Goal: Check status: Check status

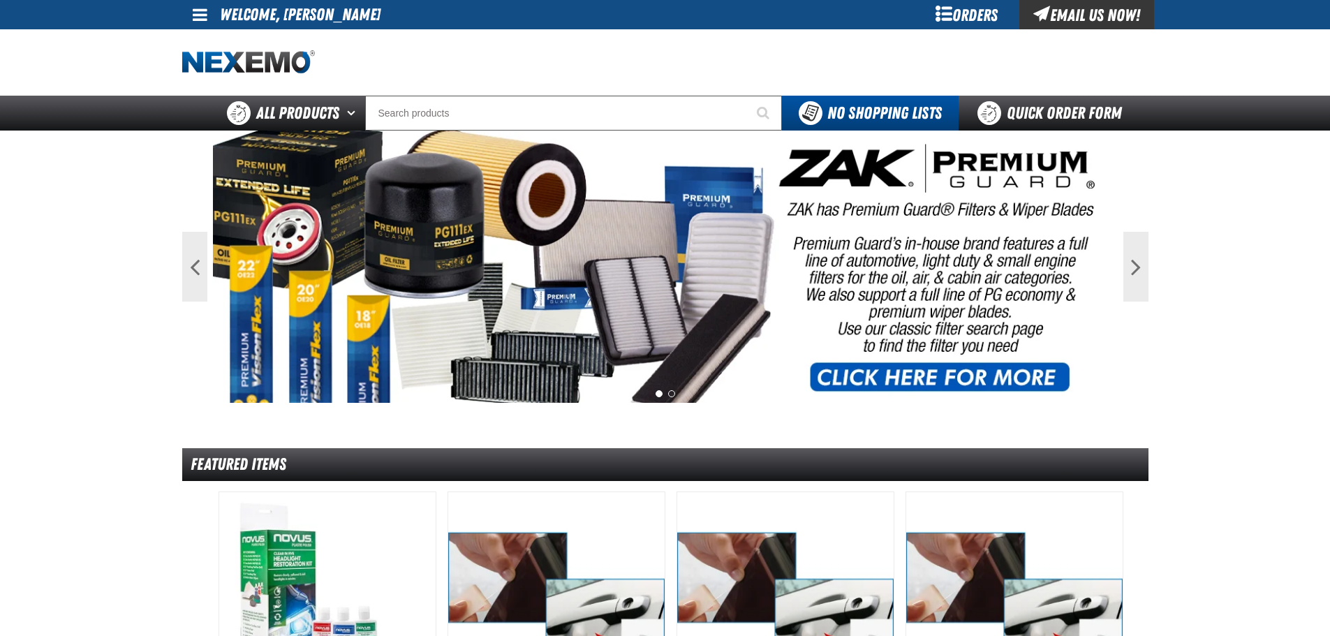
click at [968, 15] on div "Orders" at bounding box center [967, 14] width 105 height 29
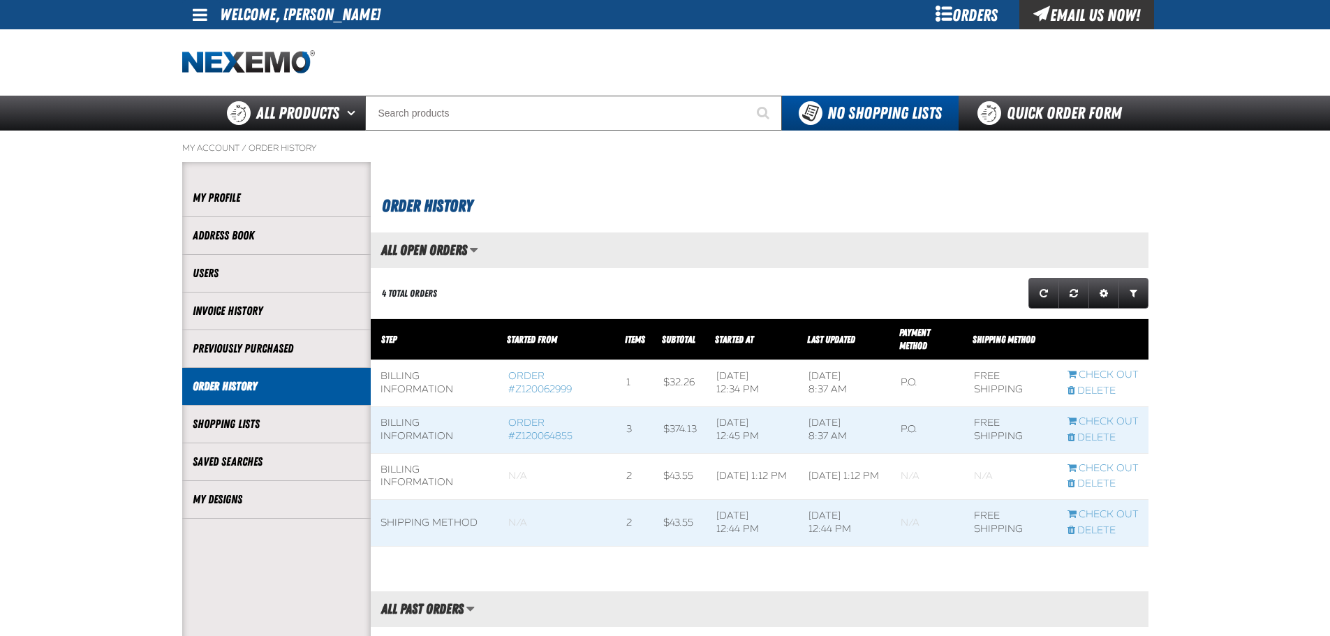
scroll to position [1, 1]
click at [408, 432] on td "Billing Information" at bounding box center [435, 429] width 128 height 47
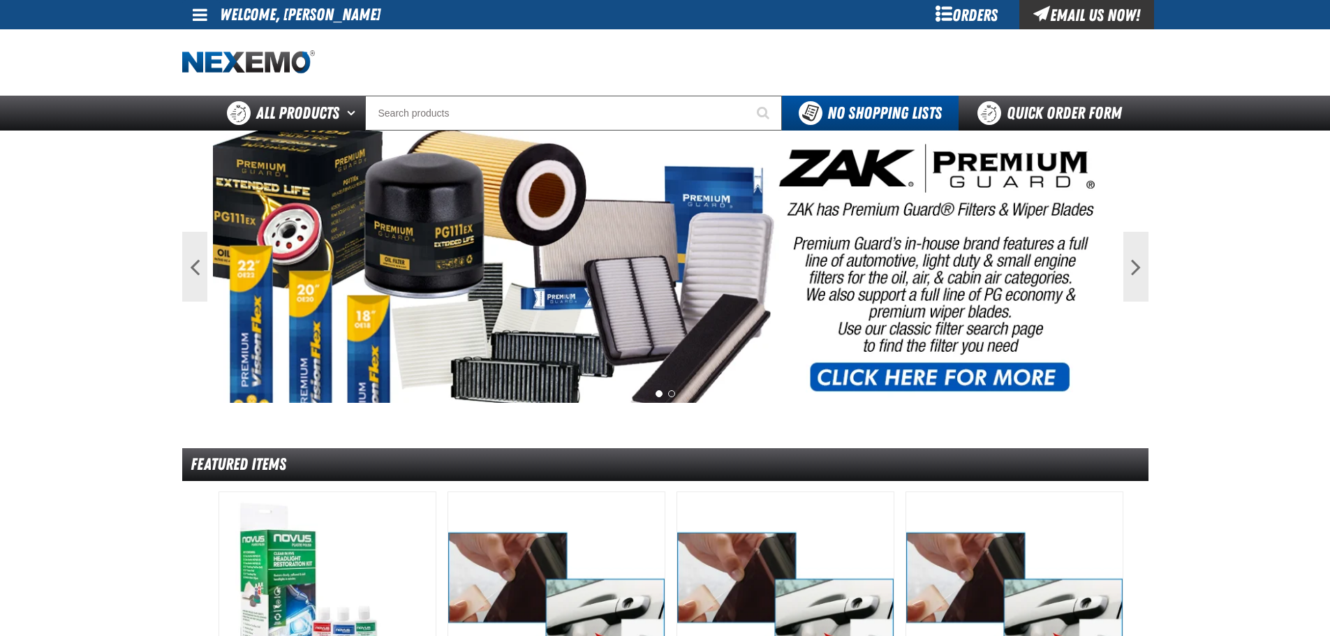
click at [963, 16] on div "Orders" at bounding box center [967, 14] width 105 height 29
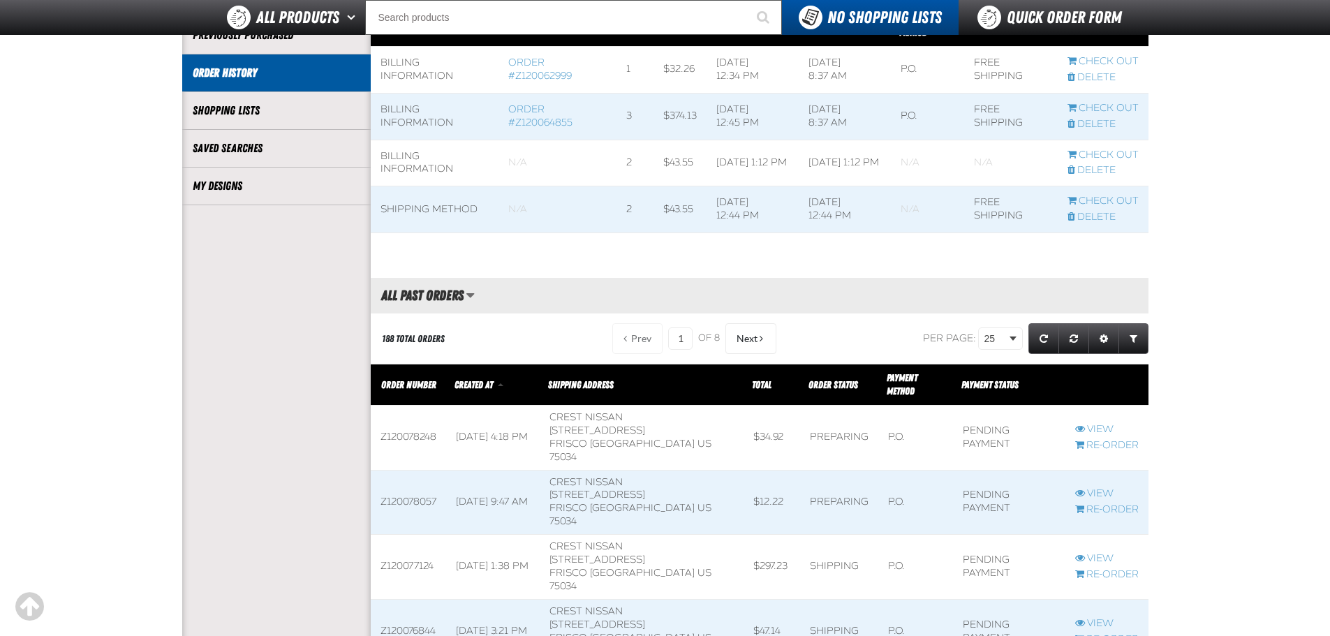
scroll to position [279, 0]
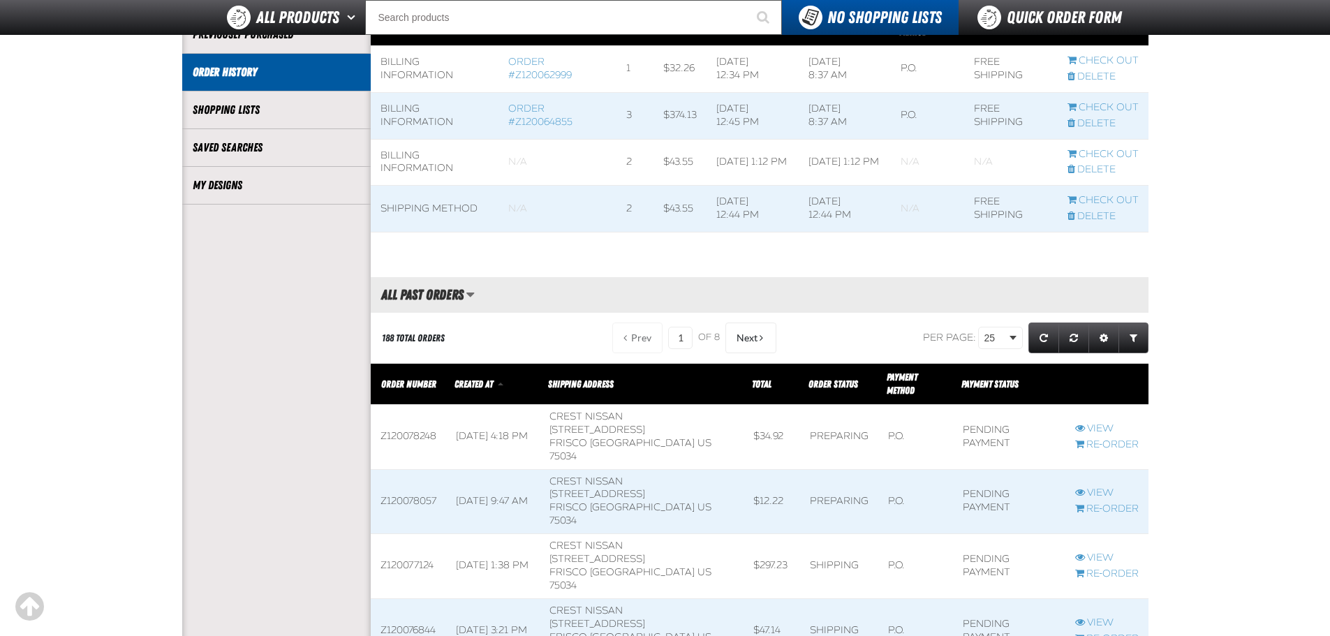
click at [413, 415] on span at bounding box center [408, 437] width 75 height 64
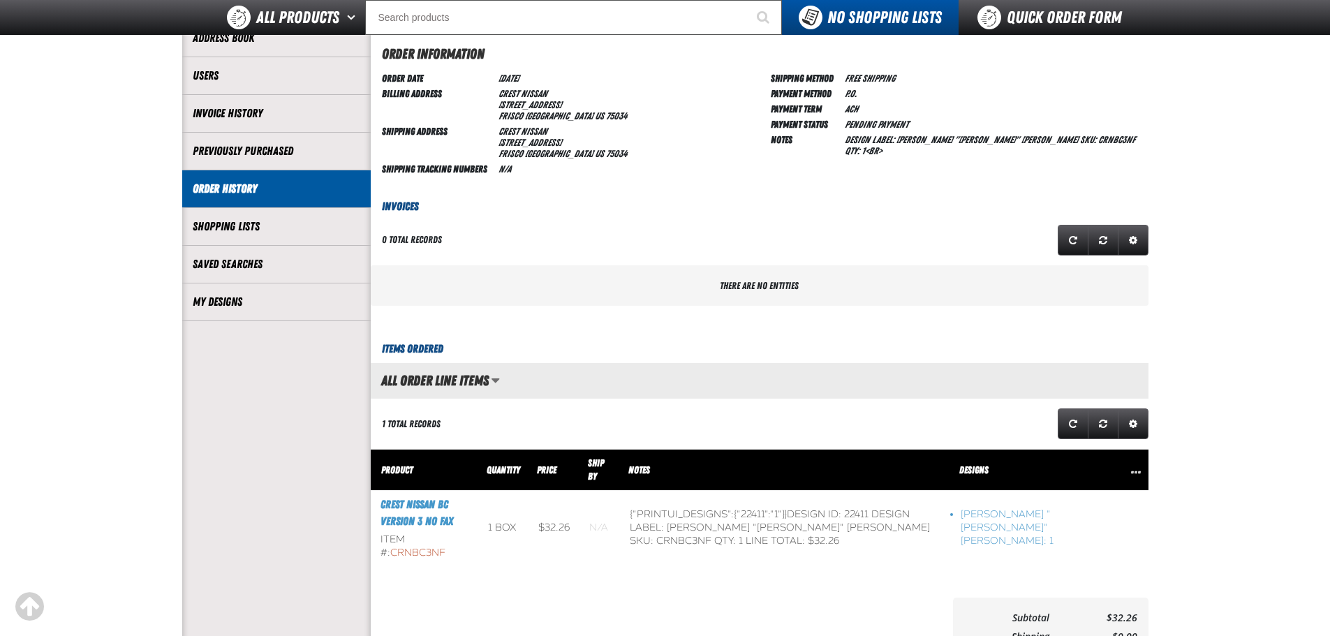
scroll to position [209, 0]
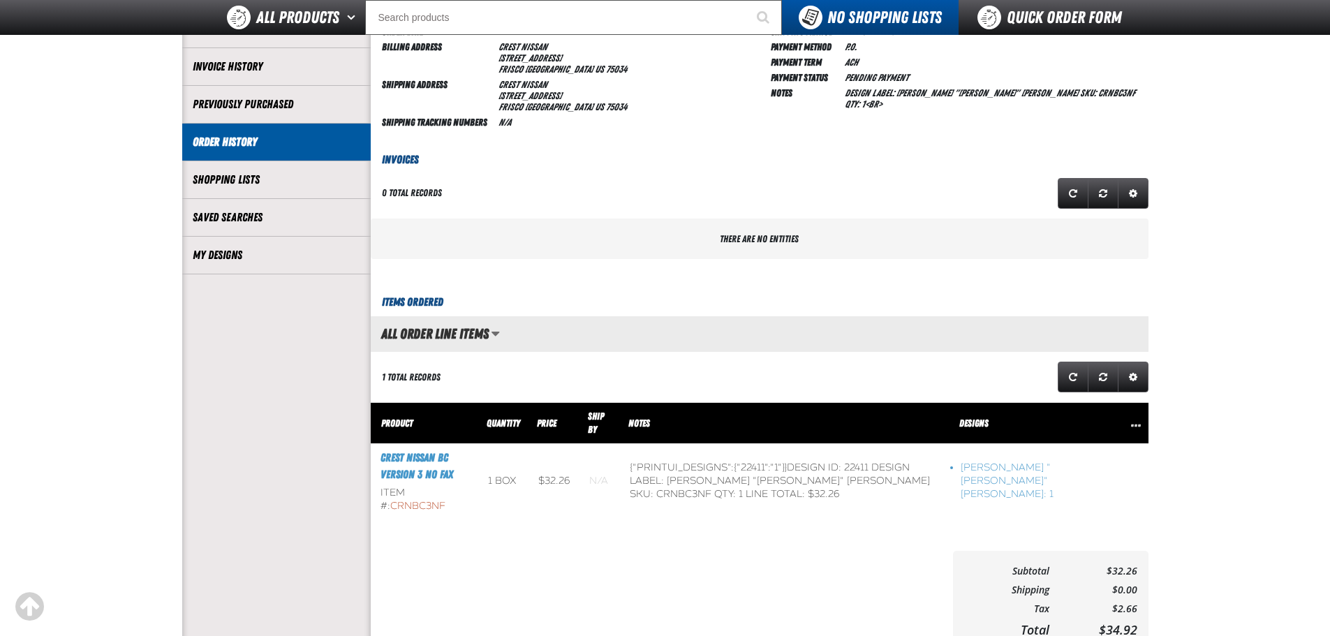
click at [441, 500] on span "CrNBC3NF" at bounding box center [417, 506] width 55 height 12
click at [397, 498] on div "Item #: CrNBC3NF" at bounding box center [425, 500] width 89 height 27
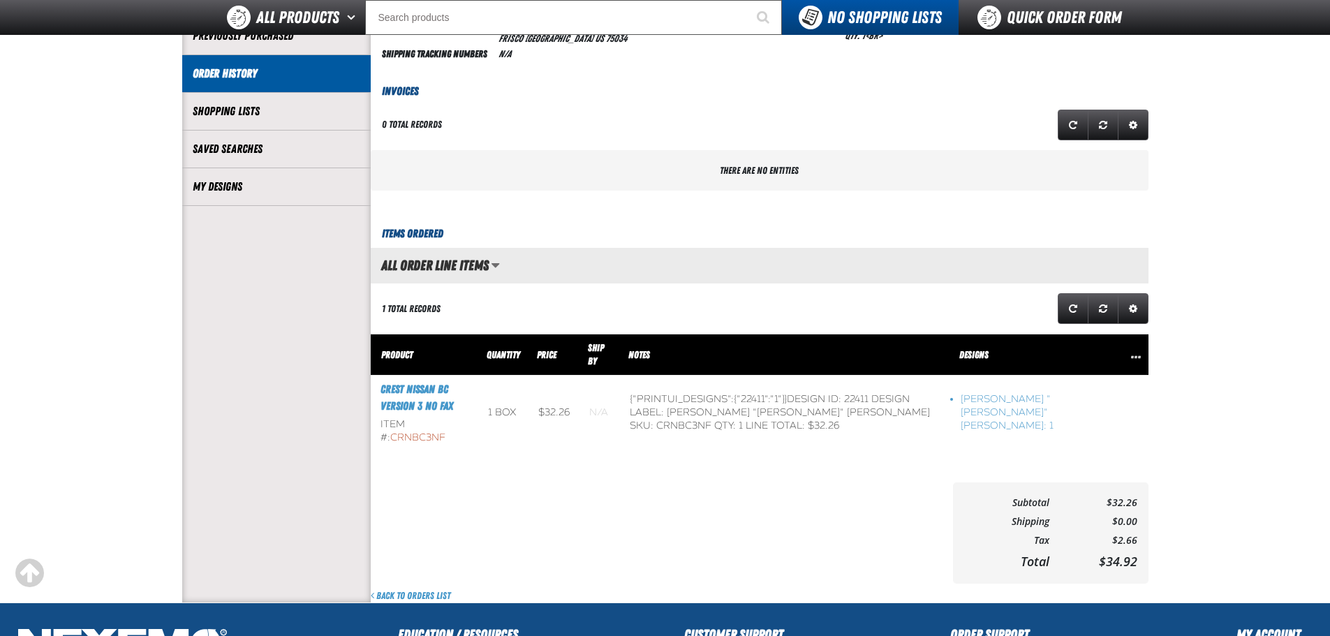
scroll to position [279, 0]
